Goal: Transaction & Acquisition: Book appointment/travel/reservation

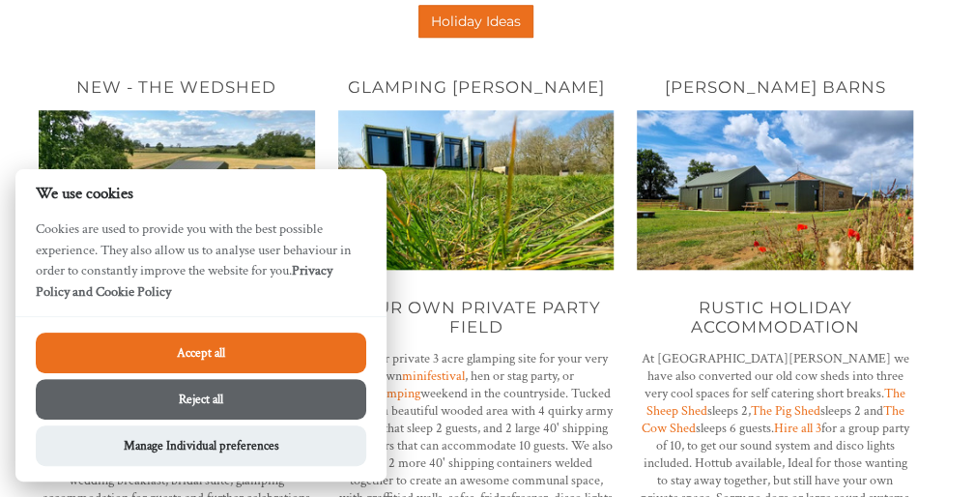
scroll to position [633, 0]
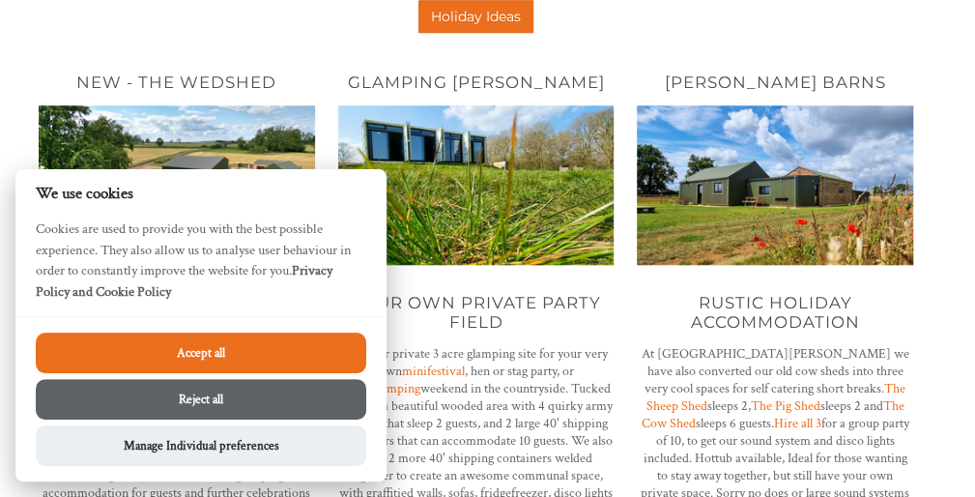
click at [269, 359] on button "Accept all" at bounding box center [201, 352] width 330 height 41
checkbox input "true"
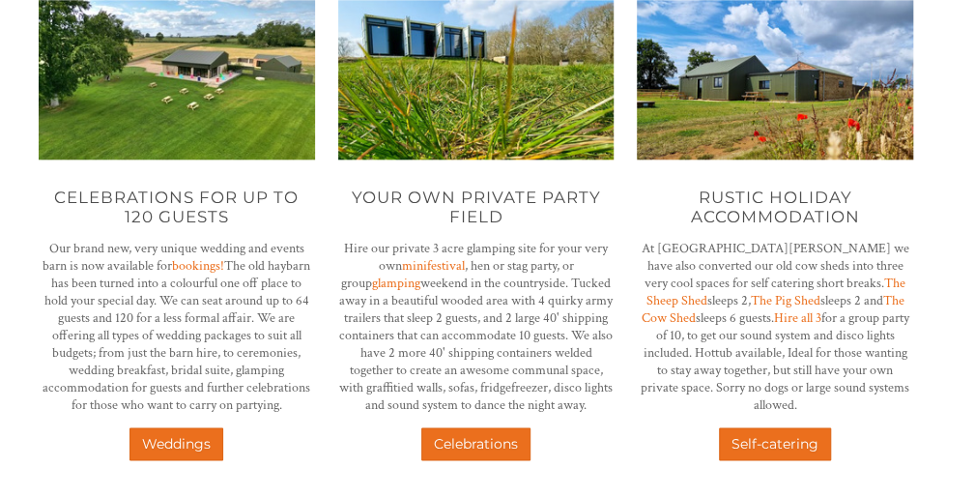
scroll to position [742, 0]
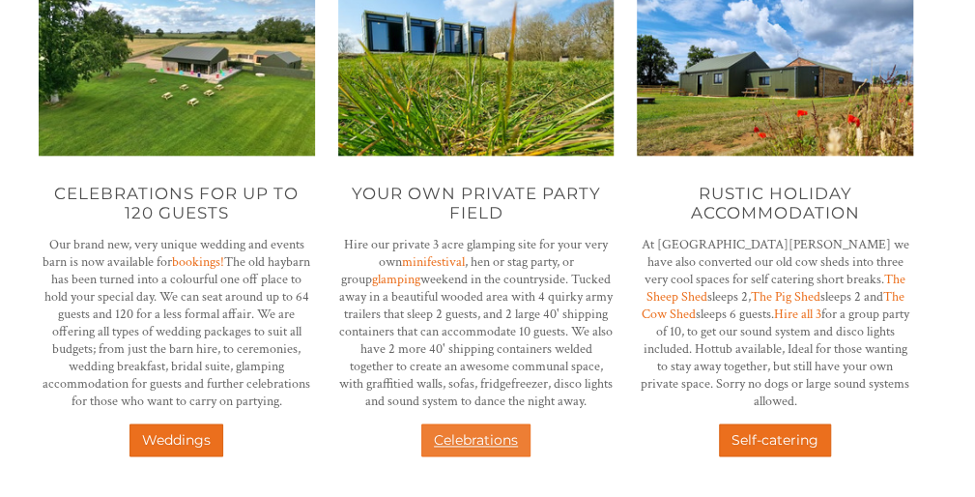
click at [505, 442] on link "Celebrations" at bounding box center [475, 439] width 109 height 33
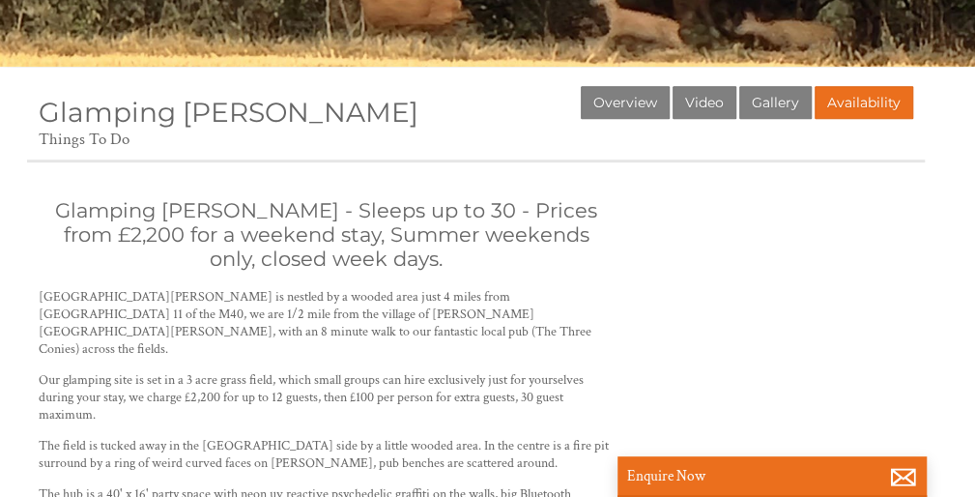
scroll to position [425, 0]
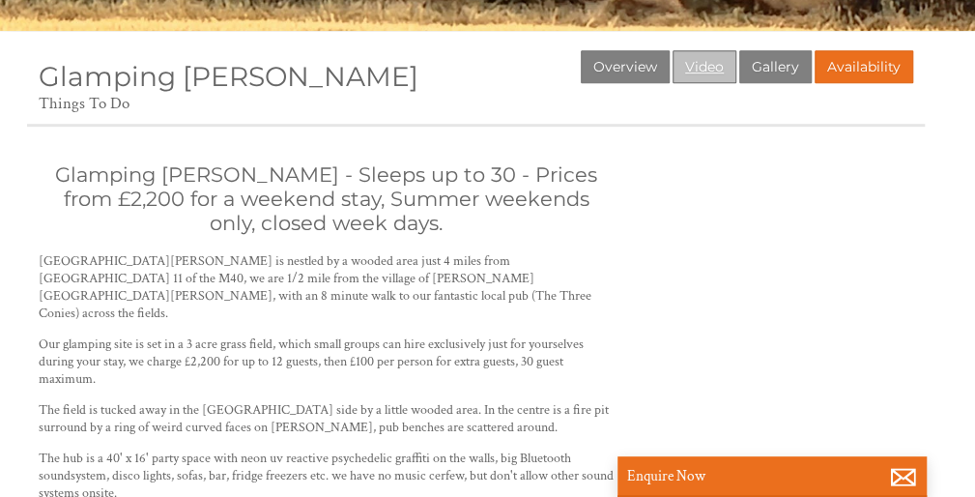
click at [708, 63] on link "Video" at bounding box center [704, 66] width 64 height 33
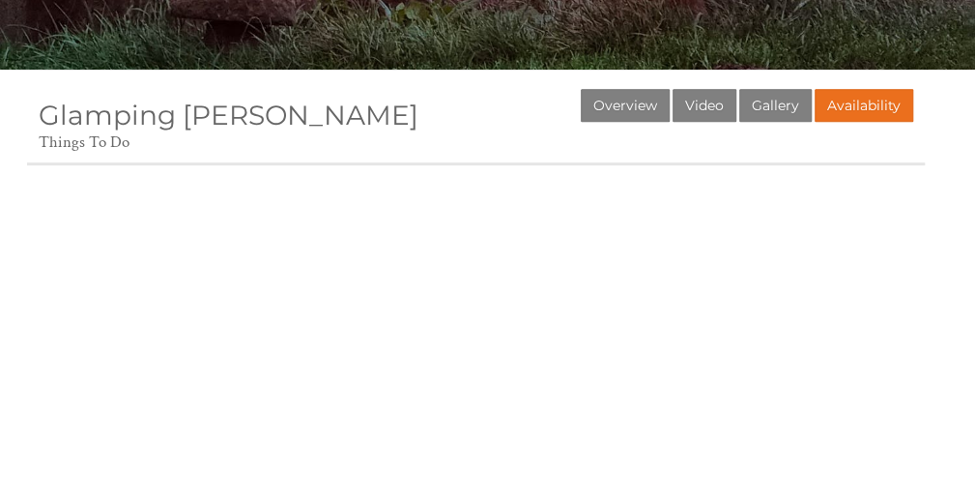
scroll to position [348, 0]
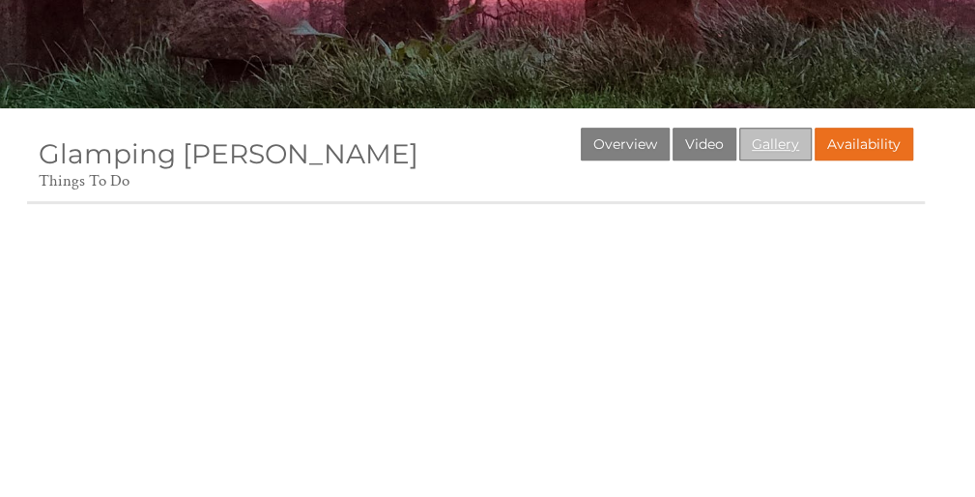
click at [773, 138] on link "Gallery" at bounding box center [775, 144] width 72 height 33
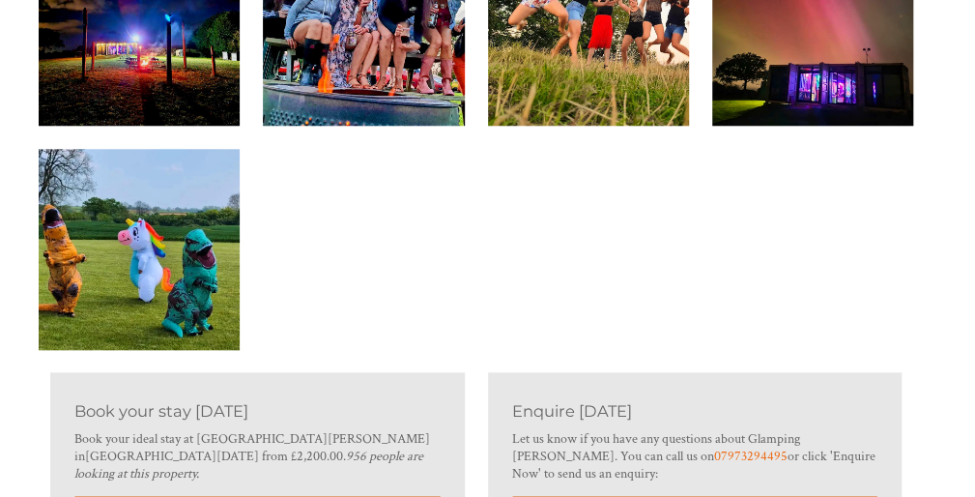
scroll to position [3555, 0]
